Goal: Transaction & Acquisition: Purchase product/service

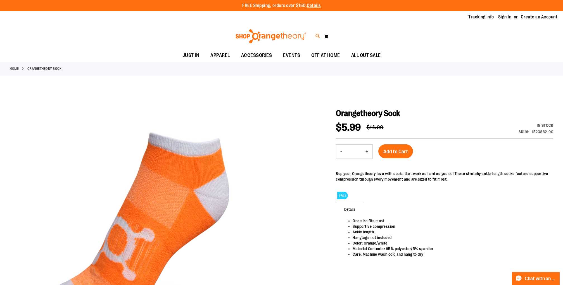
type input "**********"
click at [320, 35] on icon at bounding box center [318, 36] width 5 height 6
type input "*****"
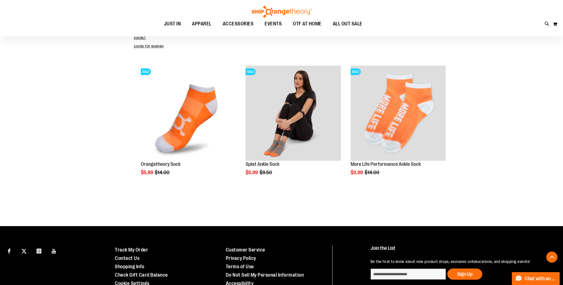
scroll to position [148, 0]
